Goal: Information Seeking & Learning: Learn about a topic

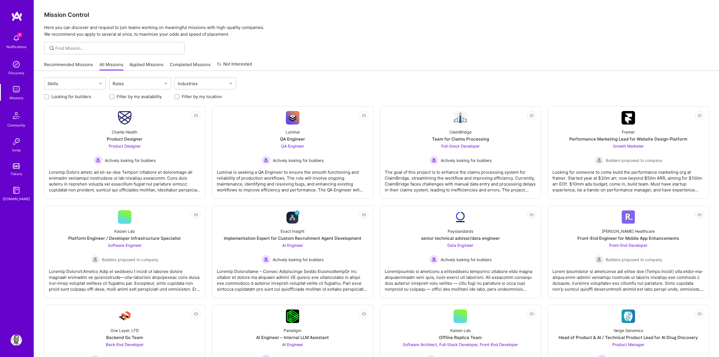
click at [64, 68] on link "Recommended Missions" at bounding box center [68, 65] width 49 height 9
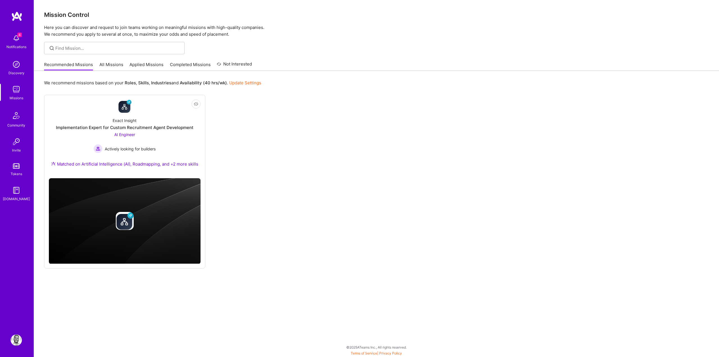
click at [14, 44] on div "Notifications" at bounding box center [16, 47] width 20 height 6
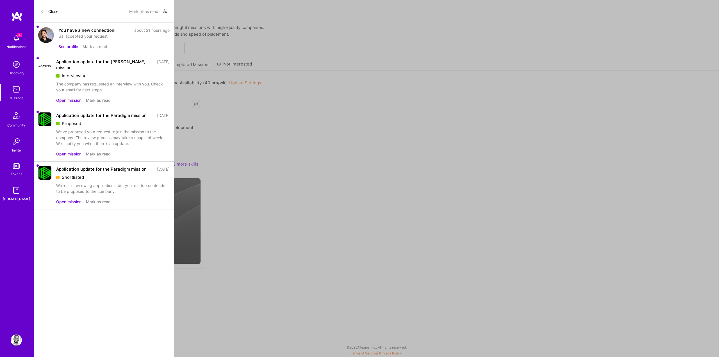
click at [146, 9] on button "Mark all as read" at bounding box center [143, 11] width 29 height 9
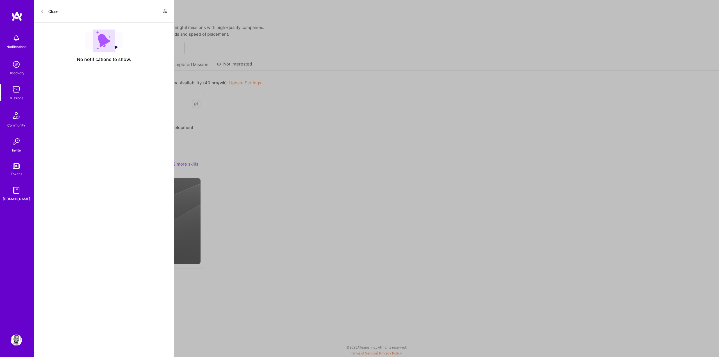
click at [216, 136] on div "Notifications Discovery Missions Community Invite Tokens A.Guide Profile Close …" at bounding box center [359, 177] width 719 height 354
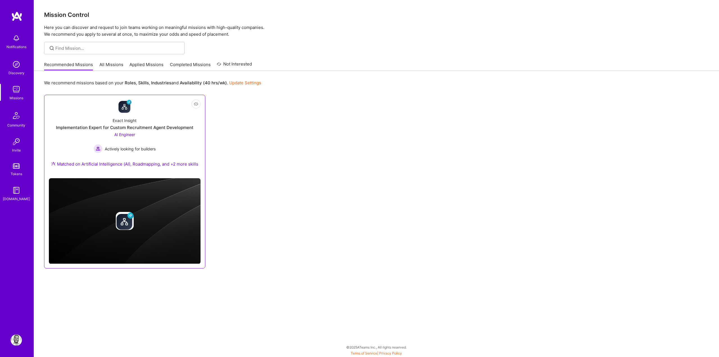
click at [131, 147] on span "Actively looking for builders" at bounding box center [130, 149] width 51 height 6
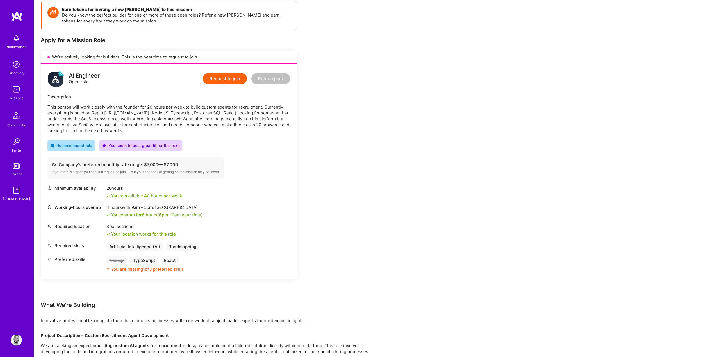
scroll to position [19, 0]
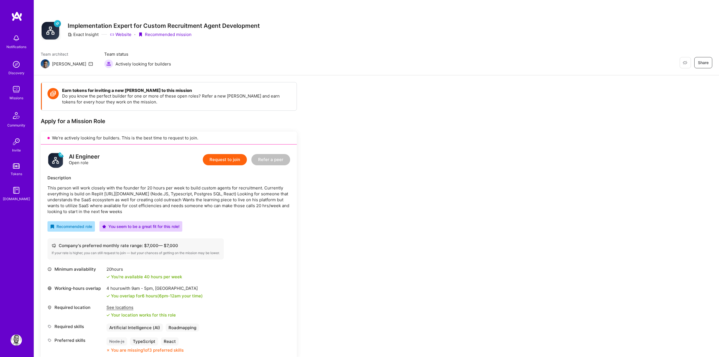
click at [155, 200] on p "This person will work closely with the founder for 20 hours per week to build c…" at bounding box center [168, 199] width 243 height 29
